Goal: Find specific page/section: Find specific page/section

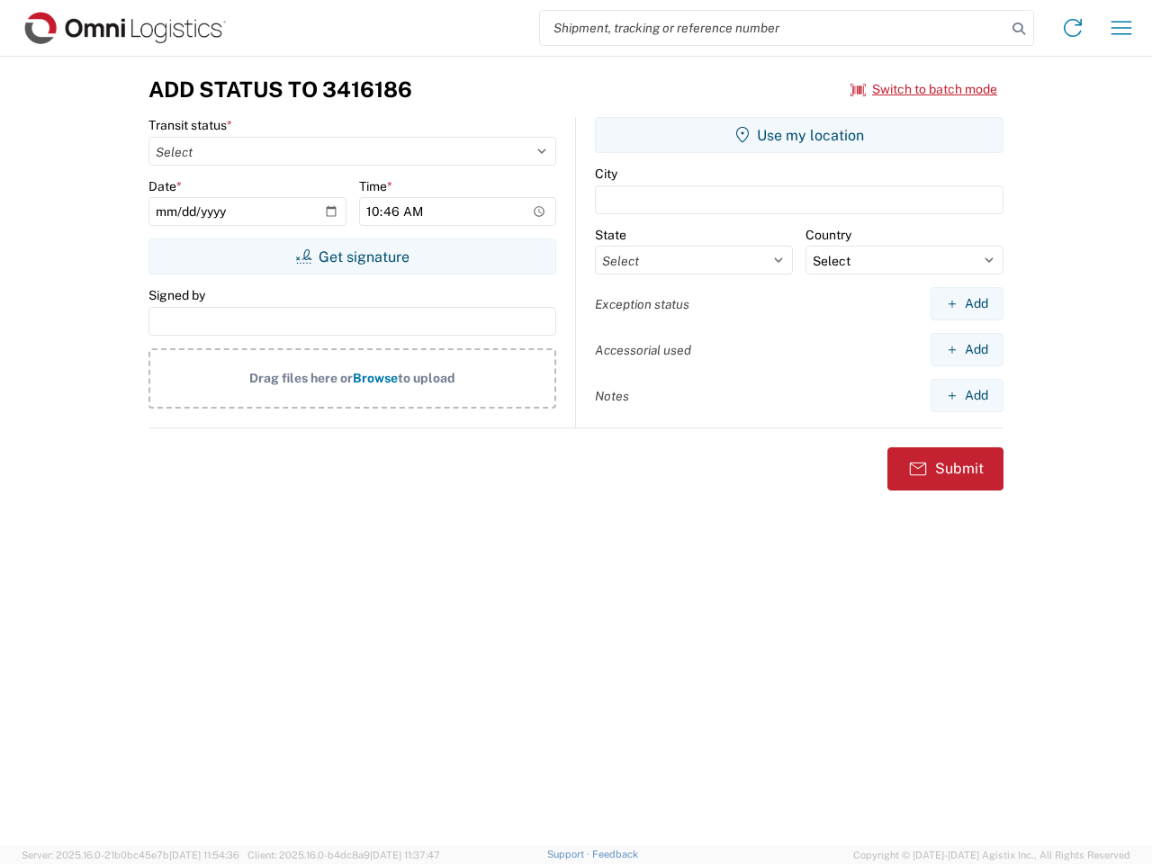
click at [773, 28] on input "search" at bounding box center [773, 28] width 466 height 34
click at [1019, 29] on icon at bounding box center [1018, 28] width 25 height 25
click at [1073, 28] on icon at bounding box center [1072, 27] width 29 height 29
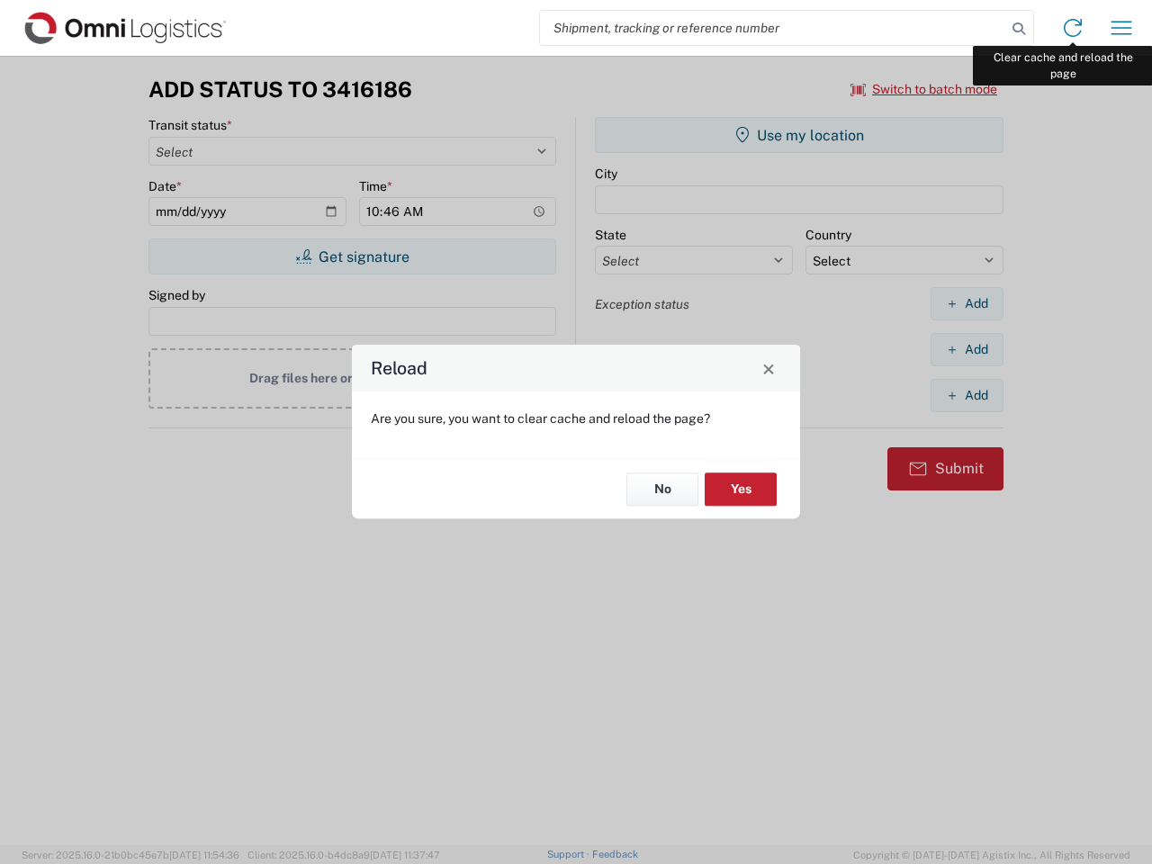
click at [1121, 28] on div "Reload Are you sure, you want to clear cache and reload the page? No Yes" at bounding box center [576, 432] width 1152 height 864
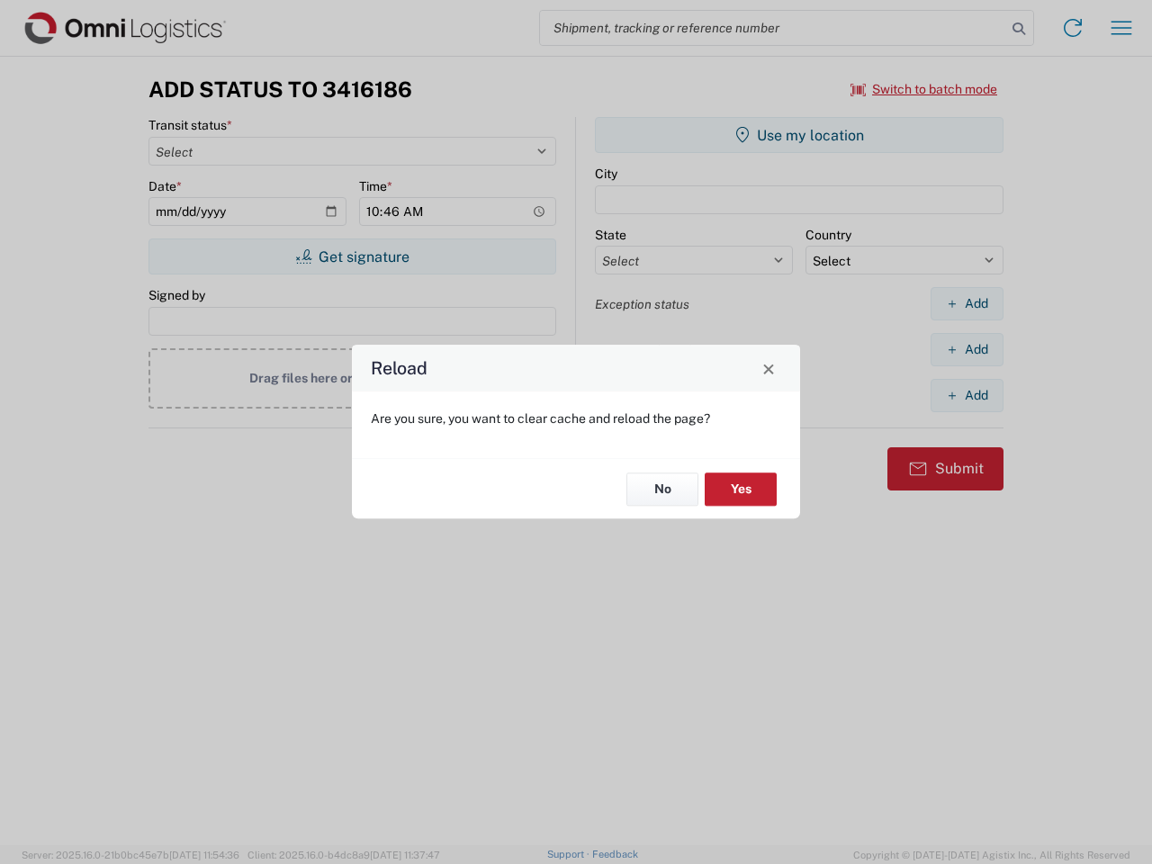
click at [924, 89] on div "Reload Are you sure, you want to clear cache and reload the page? No Yes" at bounding box center [576, 432] width 1152 height 864
click at [352, 256] on div "Reload Are you sure, you want to clear cache and reload the page? No Yes" at bounding box center [576, 432] width 1152 height 864
click at [799, 135] on div "Reload Are you sure, you want to clear cache and reload the page? No Yes" at bounding box center [576, 432] width 1152 height 864
click at [966, 303] on div "Reload Are you sure, you want to clear cache and reload the page? No Yes" at bounding box center [576, 432] width 1152 height 864
click at [966, 349] on div "Reload Are you sure, you want to clear cache and reload the page? No Yes" at bounding box center [576, 432] width 1152 height 864
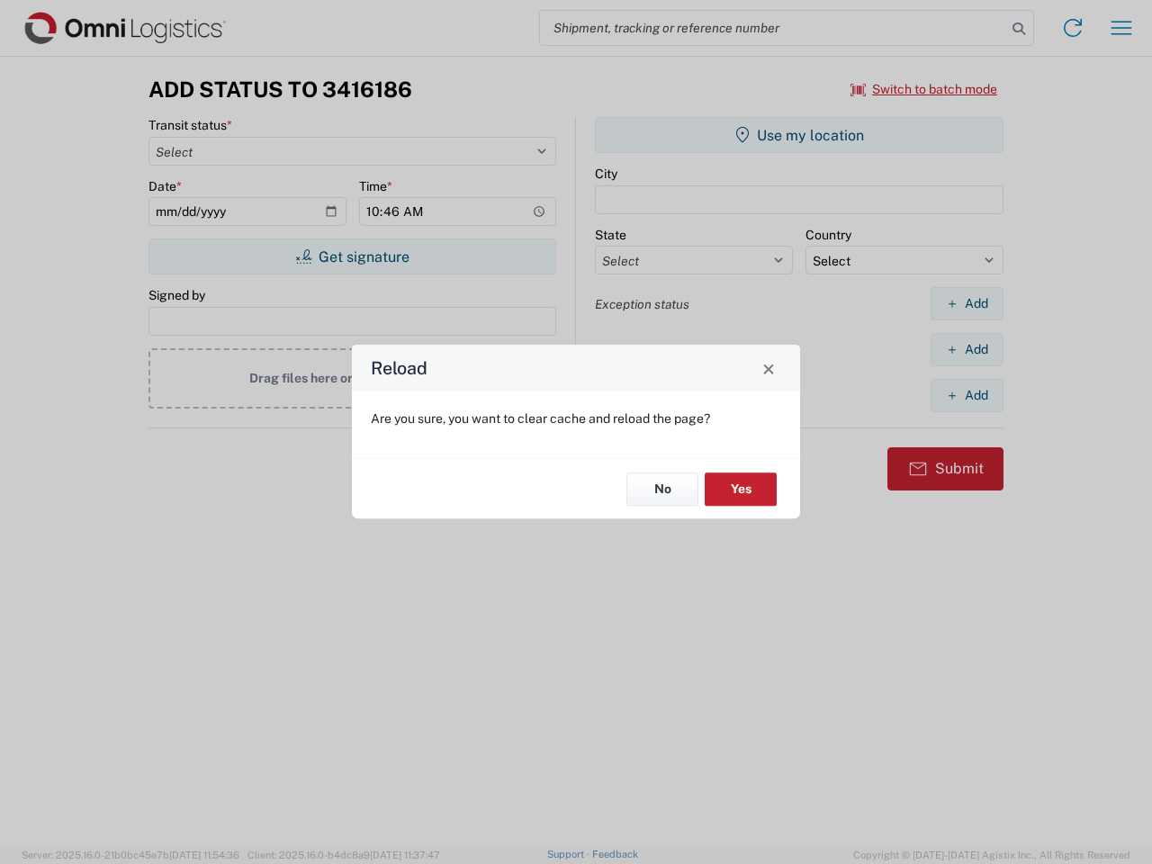
click at [966, 395] on div "Reload Are you sure, you want to clear cache and reload the page? No Yes" at bounding box center [576, 432] width 1152 height 864
